Goal: Navigation & Orientation: Find specific page/section

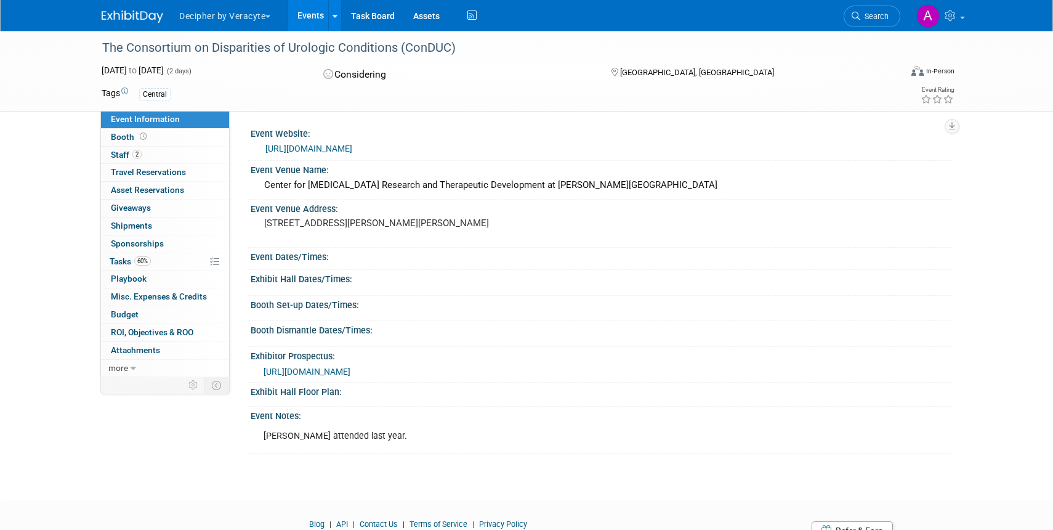
click at [304, 12] on link "Events" at bounding box center [310, 15] width 45 height 31
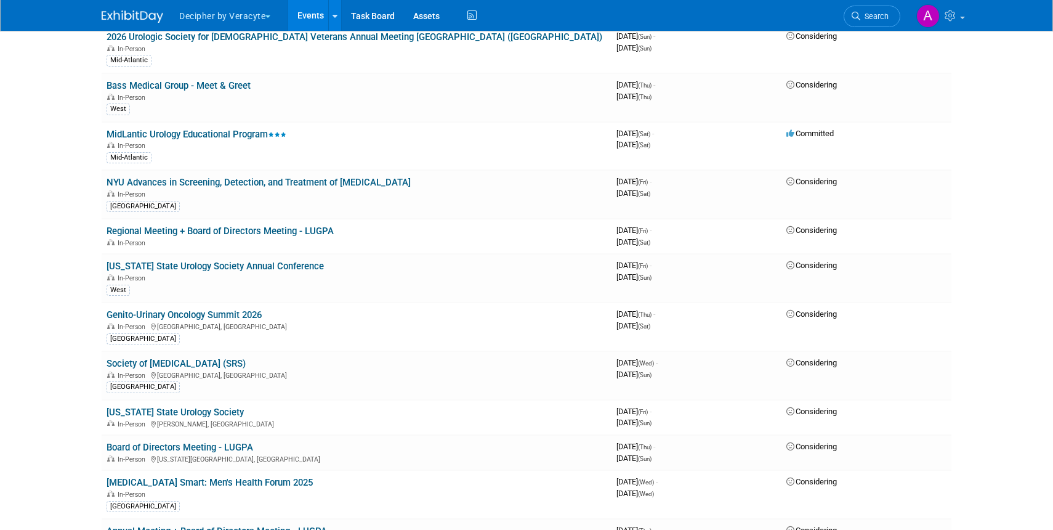
scroll to position [5410, 0]
click at [180, 137] on link "MidLantic Urology Educational Program" at bounding box center [197, 134] width 180 height 11
